Goal: Navigation & Orientation: Find specific page/section

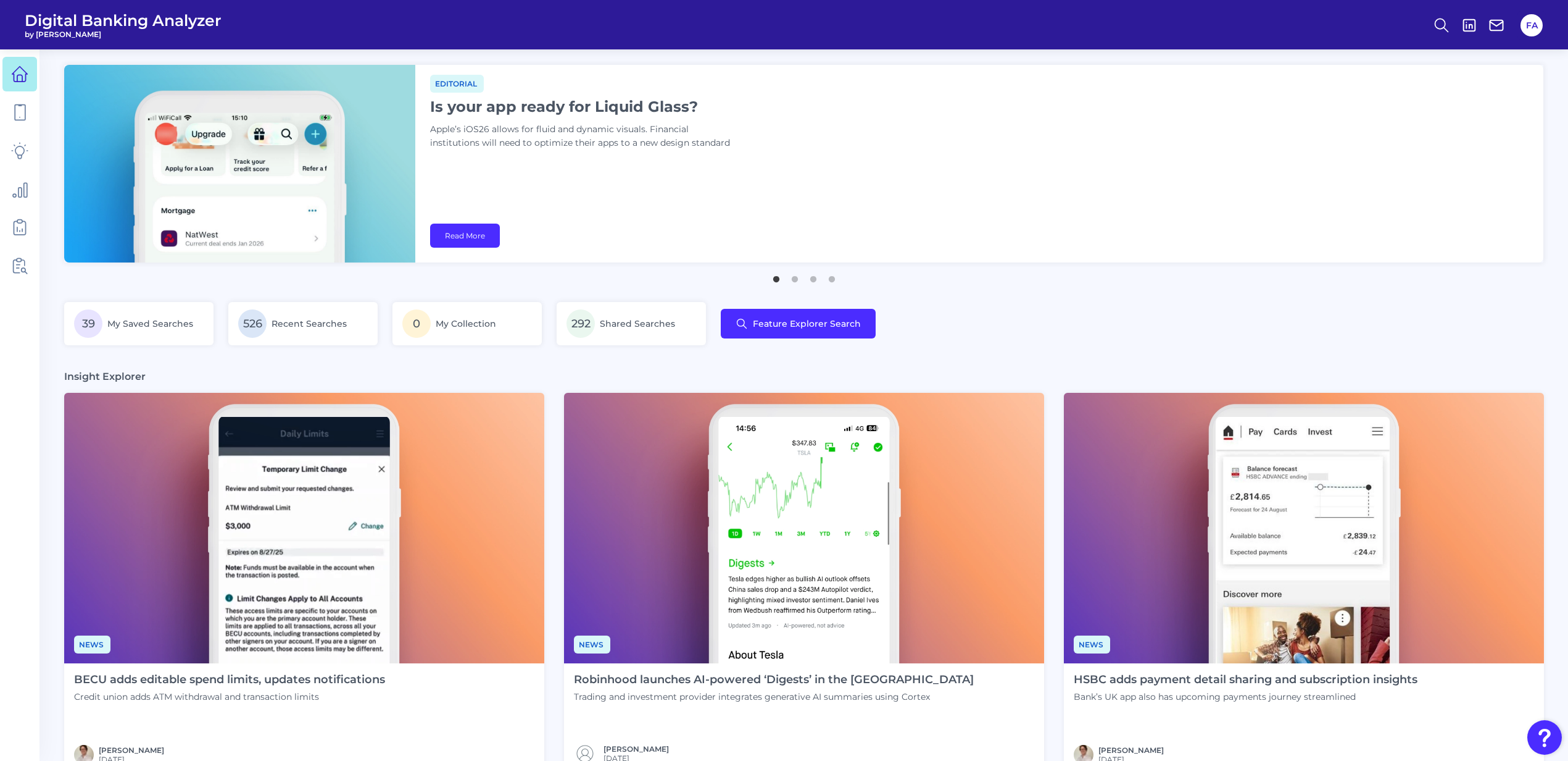
scroll to position [488, 0]
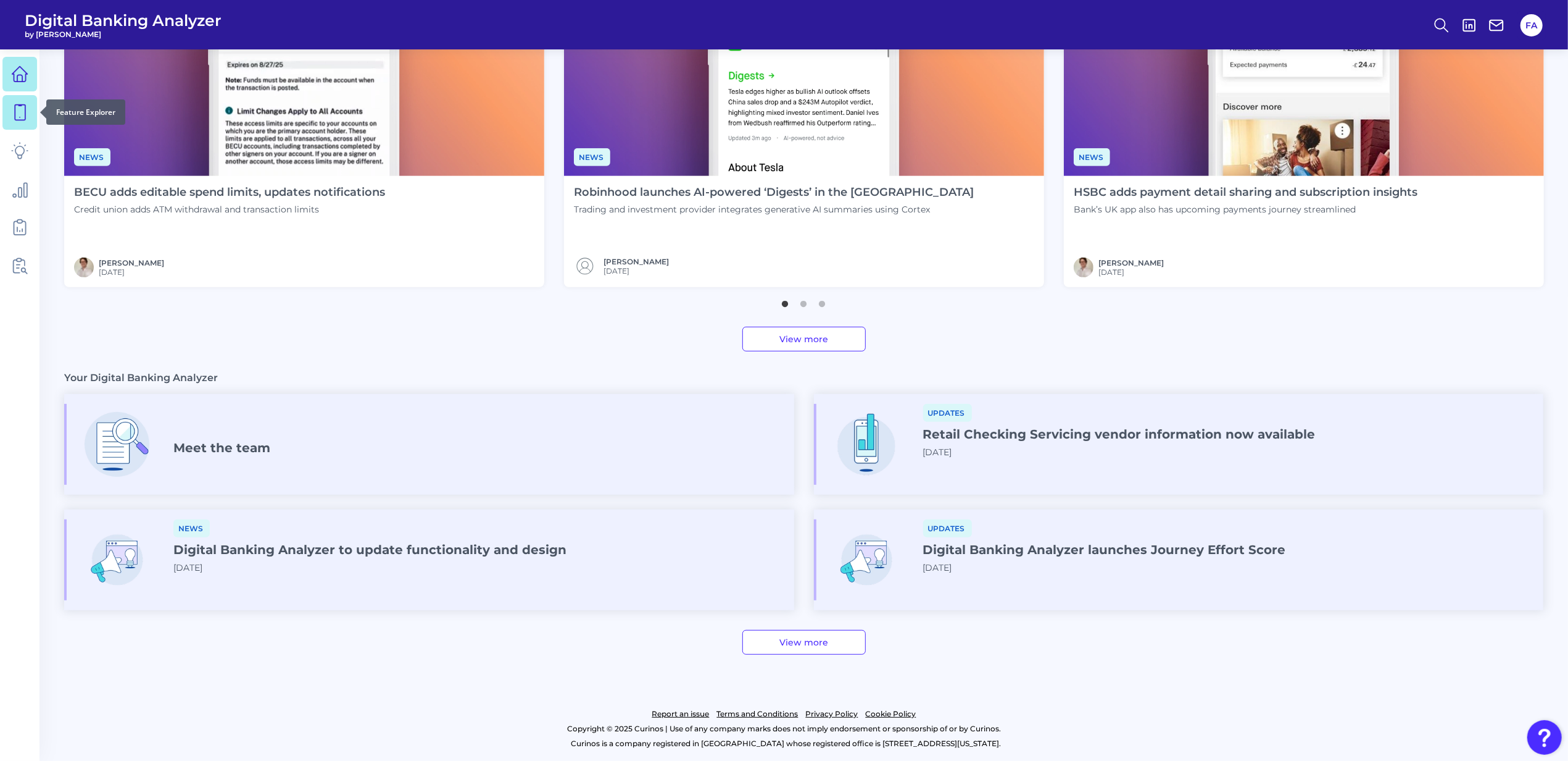
click at [28, 121] on link at bounding box center [20, 112] width 35 height 35
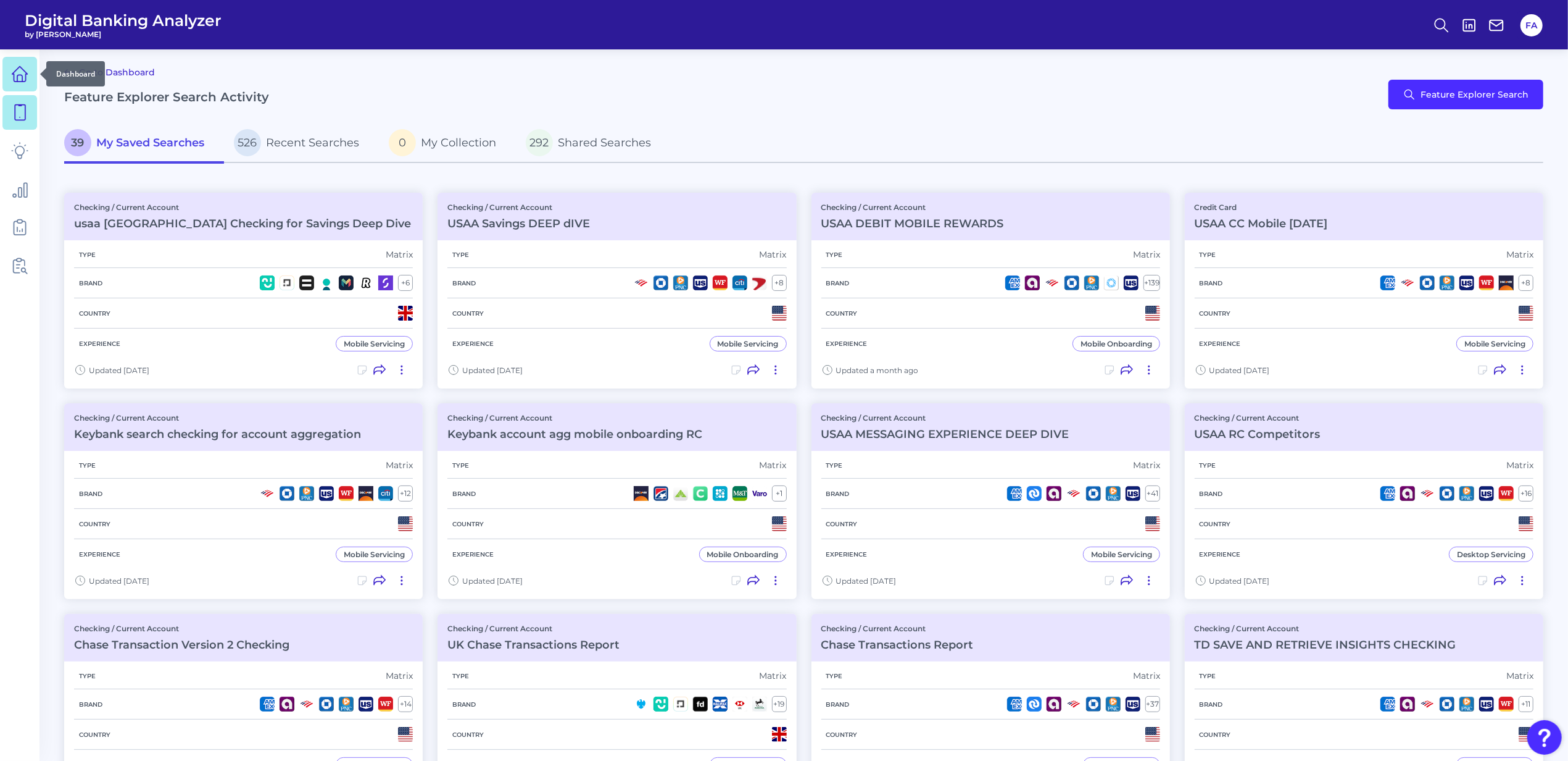
click at [12, 62] on link at bounding box center [20, 74] width 35 height 35
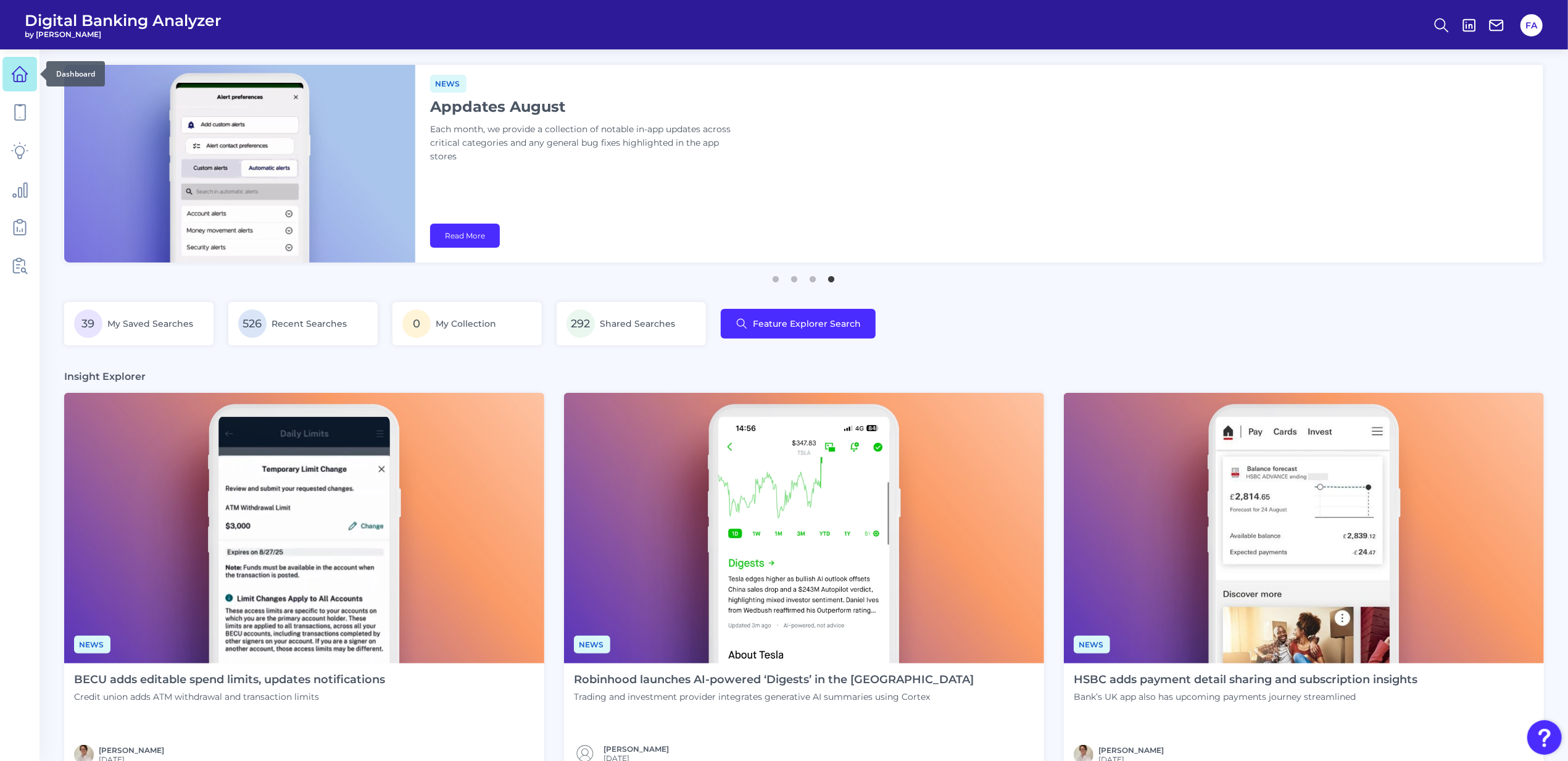
click at [12, 62] on link at bounding box center [20, 74] width 35 height 35
click at [8, 119] on link at bounding box center [20, 112] width 35 height 35
